Goal: Check status: Check status

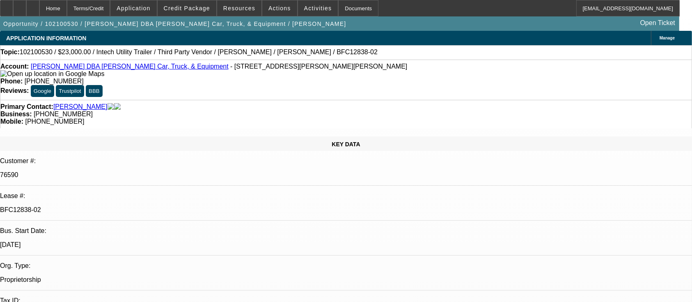
select select "0"
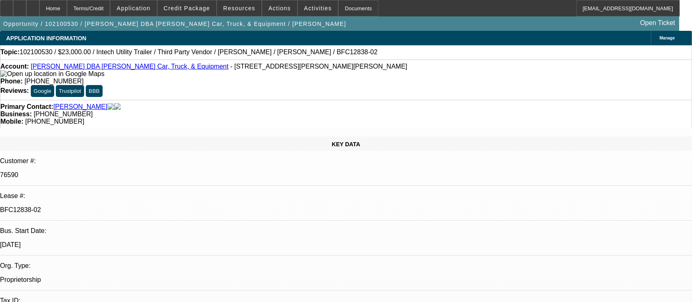
select select "0"
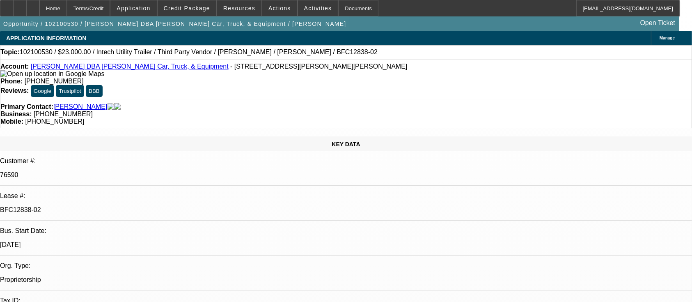
select select "0"
select select "1"
select select "6"
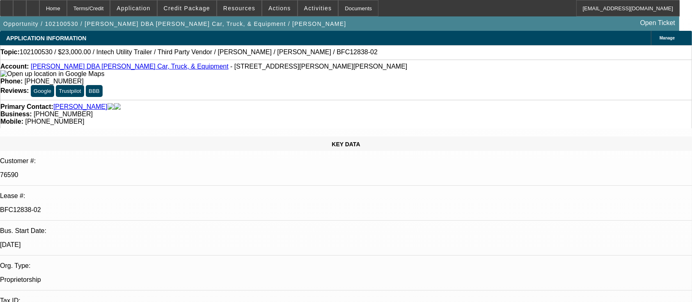
select select "1"
select select "6"
select select "1"
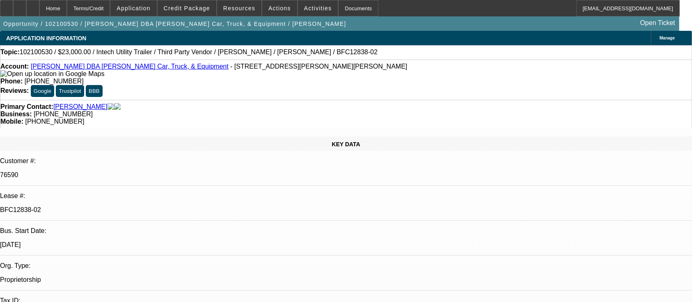
select select "6"
select select "1"
select select "6"
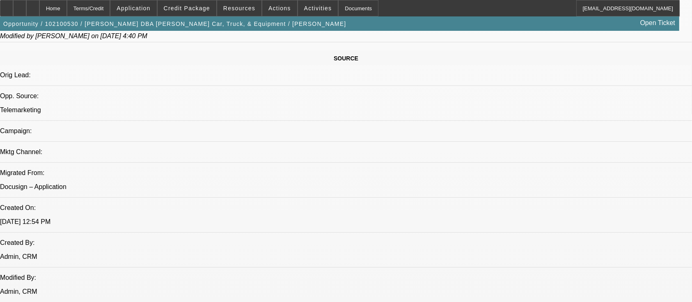
scroll to position [438, 0]
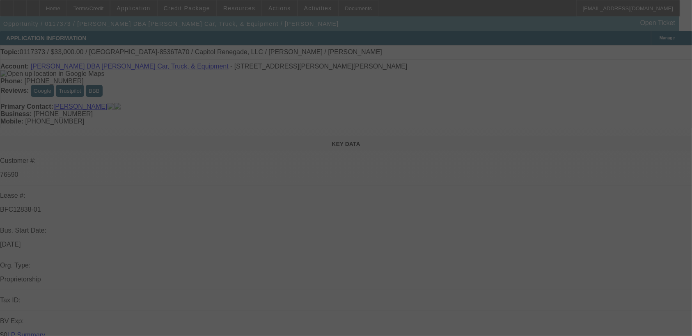
select select "0"
select select "2"
select select "0"
select select "6"
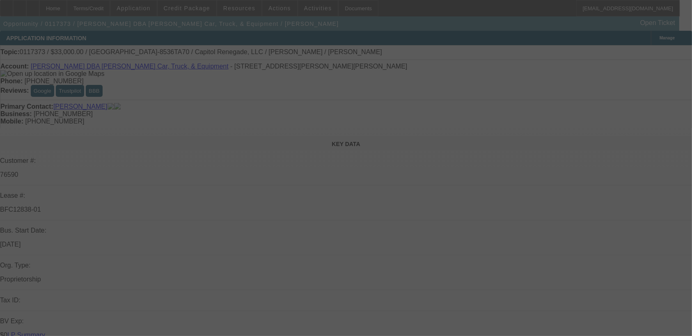
select select "0"
select select "2"
select select "0"
select select "6"
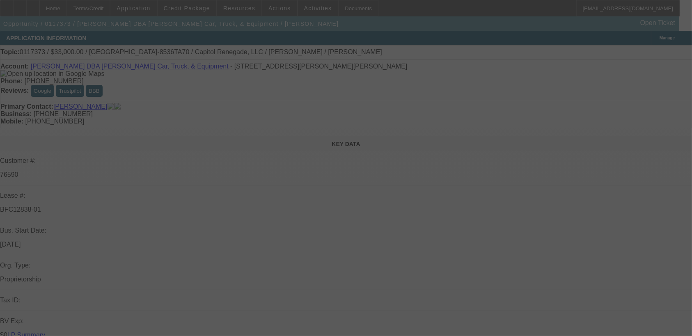
select select "0"
select select "2"
select select "0"
select select "6"
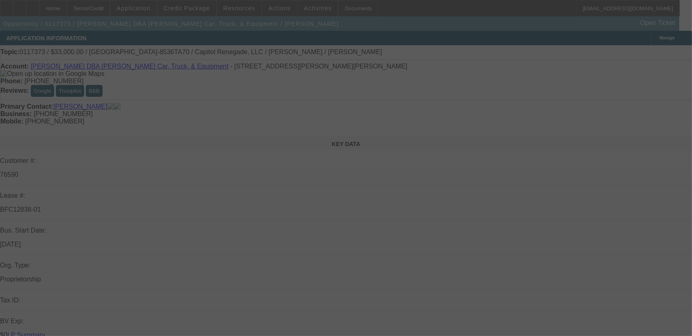
select select "0"
select select "2"
select select "0"
select select "6"
